Goal: Task Accomplishment & Management: Complete application form

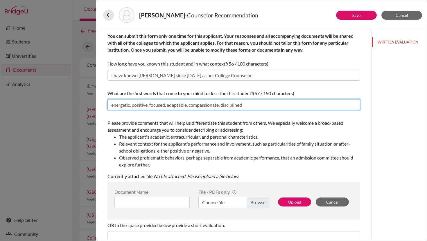
click at [245, 105] on input "energetic, positive, focused, adaptable, compassionate, disciplined" at bounding box center [233, 104] width 253 height 11
click at [262, 104] on input "energetic, positive, focused, adaptable, compassionate, disciplined, consciesnes" at bounding box center [233, 104] width 253 height 11
drag, startPoint x: 281, startPoint y: 105, endPoint x: 246, endPoint y: 105, distance: 34.6
click at [246, 105] on input "energetic, positive, focused, adaptable, compassionate, disciplined, consciousn…" at bounding box center [233, 104] width 253 height 11
type input "energetic, positive, focused, adaptable, compassionate, disciplined, self-aware…"
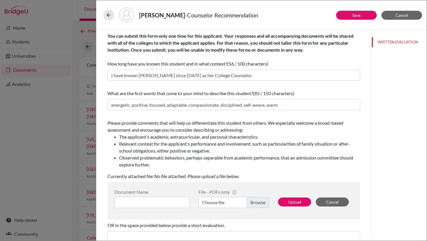
click at [208, 203] on label "Choose file" at bounding box center [233, 202] width 71 height 11
click at [208, 203] on input "Choose file" at bounding box center [233, 202] width 71 height 11
click at [132, 204] on input at bounding box center [151, 202] width 75 height 11
paste input "[PERSON_NAME] - College Counselor Recommendation Letter"
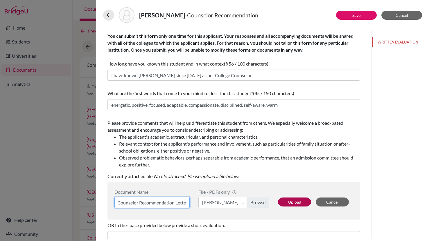
type input "[PERSON_NAME] - College Counselor Recommendation Letter"
click at [291, 199] on button "Upload" at bounding box center [294, 202] width 33 height 9
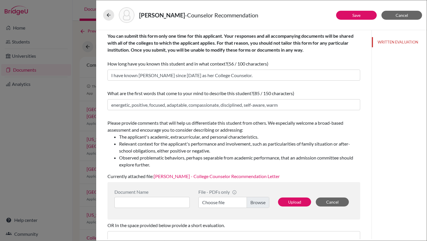
click at [229, 176] on link "[PERSON_NAME] - College Counselor Recommendation Letter" at bounding box center [217, 177] width 126 height 6
click at [357, 17] on link "Save" at bounding box center [356, 15] width 8 height 5
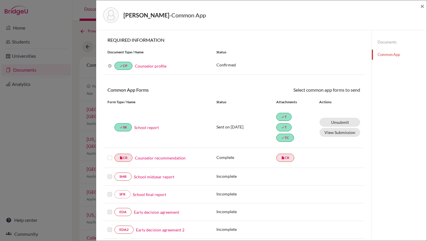
click at [110, 154] on label at bounding box center [109, 154] width 5 height 0
click at [0, 0] on input "checkbox" at bounding box center [0, 0] width 0 height 0
click at [346, 91] on link "Send" at bounding box center [348, 91] width 24 height 9
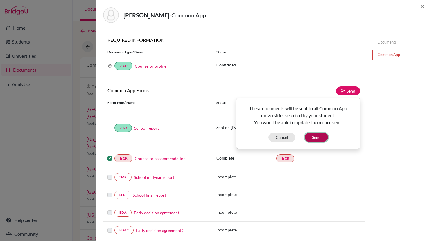
click at [314, 137] on button "Send" at bounding box center [316, 137] width 23 height 9
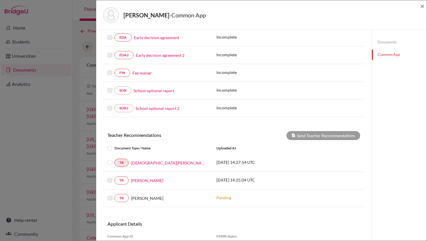
scroll to position [204, 0]
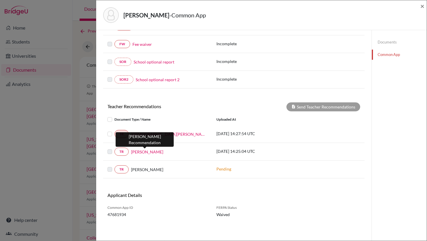
click at [150, 153] on link "[PERSON_NAME]" at bounding box center [147, 152] width 32 height 6
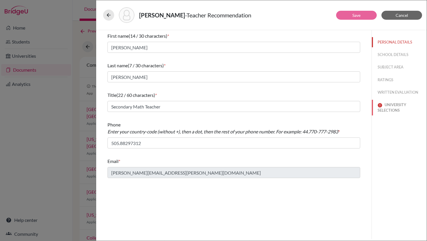
click at [391, 104] on button "UNIVERSITY SELECTIONS" at bounding box center [399, 108] width 55 height 16
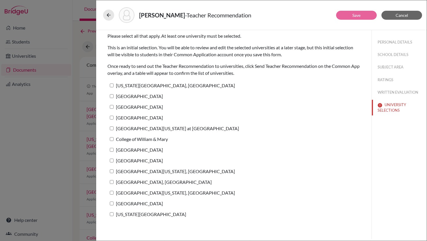
click at [114, 128] on label "[GEOGRAPHIC_DATA][US_STATE] at [GEOGRAPHIC_DATA]" at bounding box center [173, 128] width 132 height 8
click at [114, 128] on input "[GEOGRAPHIC_DATA][US_STATE] at [GEOGRAPHIC_DATA]" at bounding box center [112, 129] width 4 height 4
checkbox input "true"
click at [346, 18] on button "Save" at bounding box center [356, 15] width 41 height 9
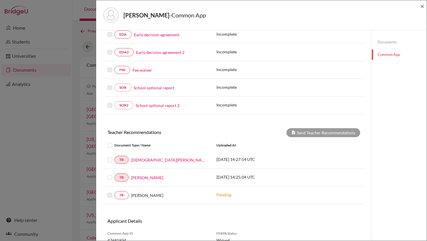
scroll to position [204, 0]
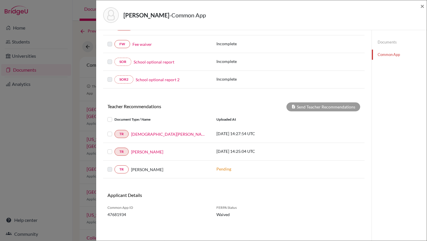
click at [114, 116] on label at bounding box center [114, 116] width 0 height 0
click at [0, 0] on input "checkbox" at bounding box center [0, 0] width 0 height 0
click at [114, 148] on label at bounding box center [114, 148] width 0 height 0
click at [0, 0] on input "checkbox" at bounding box center [0, 0] width 0 height 0
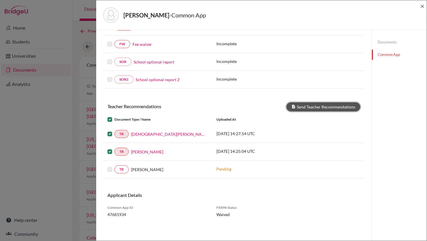
click at [304, 106] on button "Send Teacher Recommendations" at bounding box center [323, 106] width 74 height 9
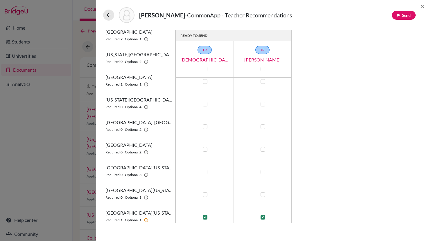
scroll to position [149, 0]
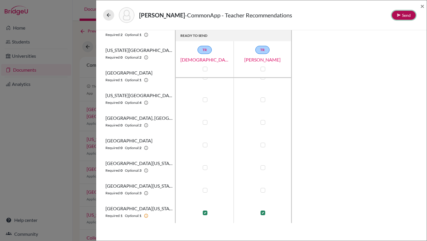
click at [405, 19] on button "Send" at bounding box center [404, 15] width 24 height 9
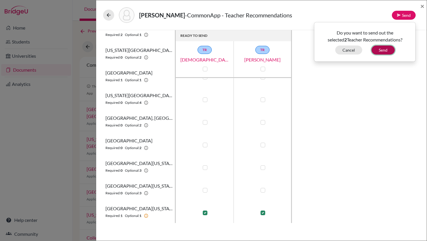
click at [379, 50] on button "Send" at bounding box center [382, 50] width 23 height 9
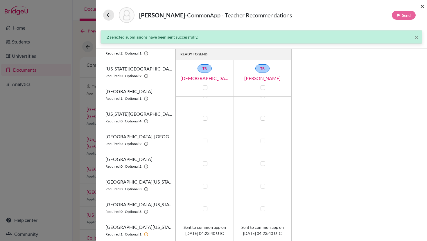
click at [421, 8] on span "×" at bounding box center [422, 6] width 4 height 8
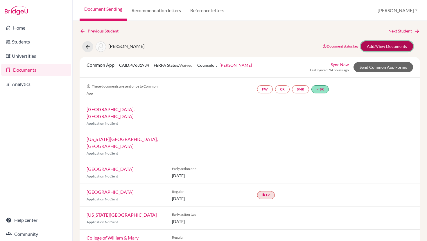
click at [375, 46] on link "Add/View Documents" at bounding box center [387, 46] width 52 height 10
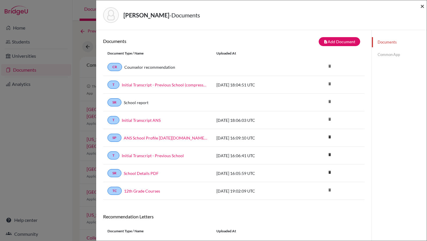
click at [421, 8] on span "×" at bounding box center [422, 6] width 4 height 8
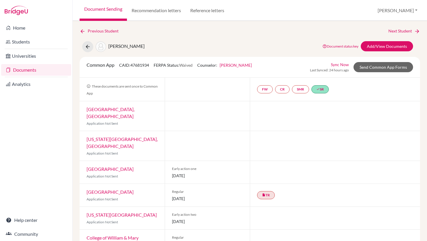
click at [103, 9] on link "Document Sending" at bounding box center [103, 10] width 47 height 21
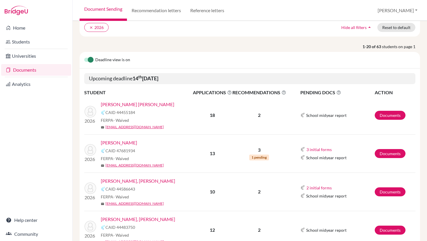
scroll to position [48, 0]
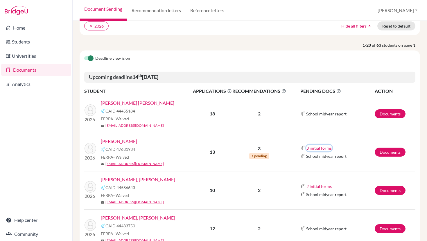
click at [317, 148] on button "3 initial forms" at bounding box center [319, 148] width 26 height 7
click at [271, 202] on td "2" at bounding box center [259, 190] width 54 height 38
click at [310, 185] on button "2 initial forms" at bounding box center [319, 186] width 26 height 7
click at [278, 199] on td "2" at bounding box center [259, 190] width 54 height 38
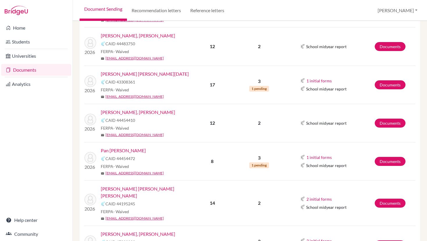
scroll to position [251, 0]
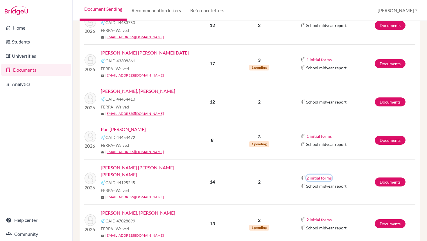
click at [313, 175] on button "2 initial forms" at bounding box center [319, 178] width 26 height 7
click at [292, 175] on td "2 initial forms Early decision agreement Fee waiver School midyear report" at bounding box center [330, 181] width 88 height 45
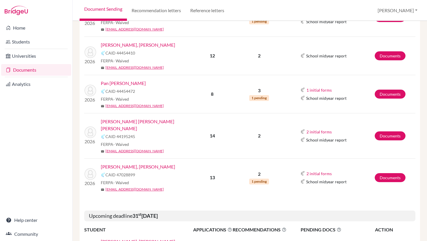
scroll to position [297, 0]
click at [313, 171] on button "2 initial forms" at bounding box center [319, 174] width 26 height 7
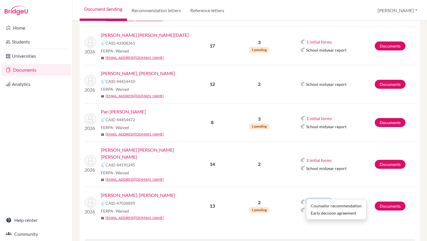
scroll to position [240, 0]
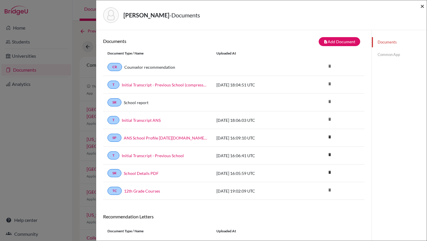
click at [421, 6] on span "×" at bounding box center [422, 6] width 4 height 8
